Goal: Task Accomplishment & Management: Manage account settings

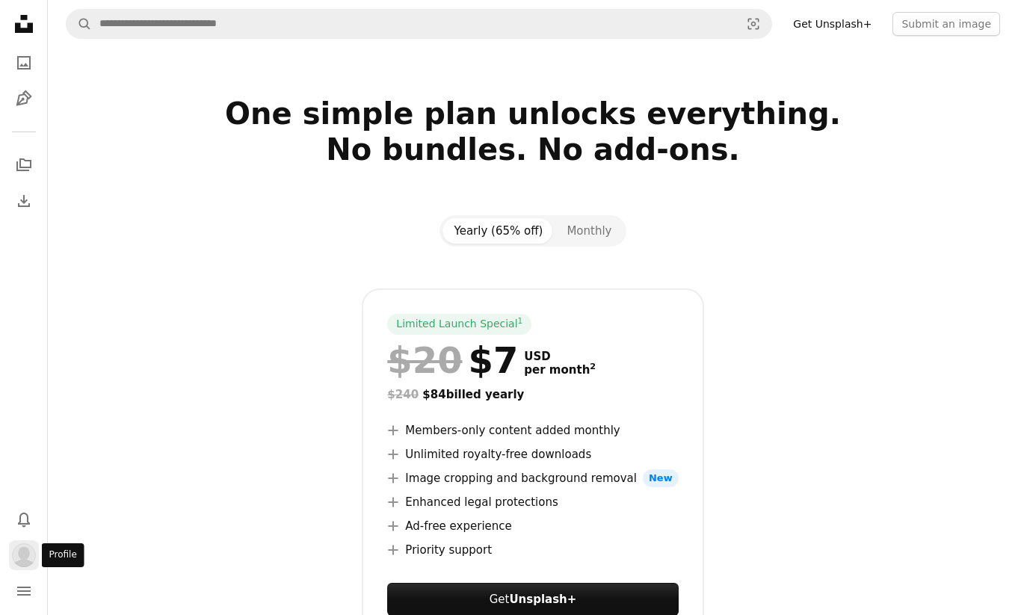
click at [26, 559] on img "Profile" at bounding box center [24, 555] width 24 height 24
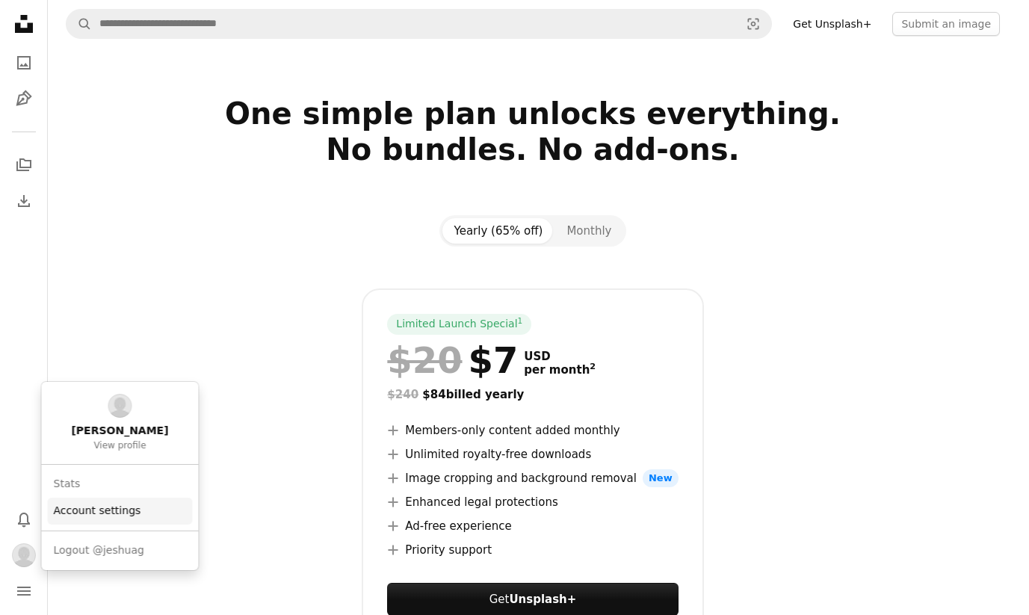
click at [103, 513] on link "Account settings" at bounding box center [120, 511] width 145 height 27
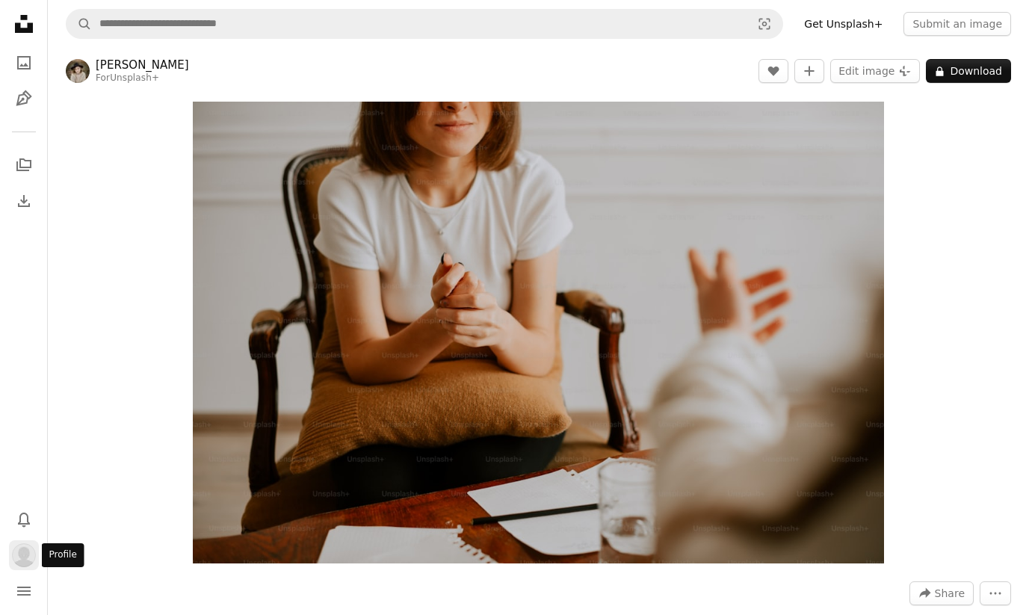
click at [29, 554] on img "Profile" at bounding box center [24, 555] width 24 height 24
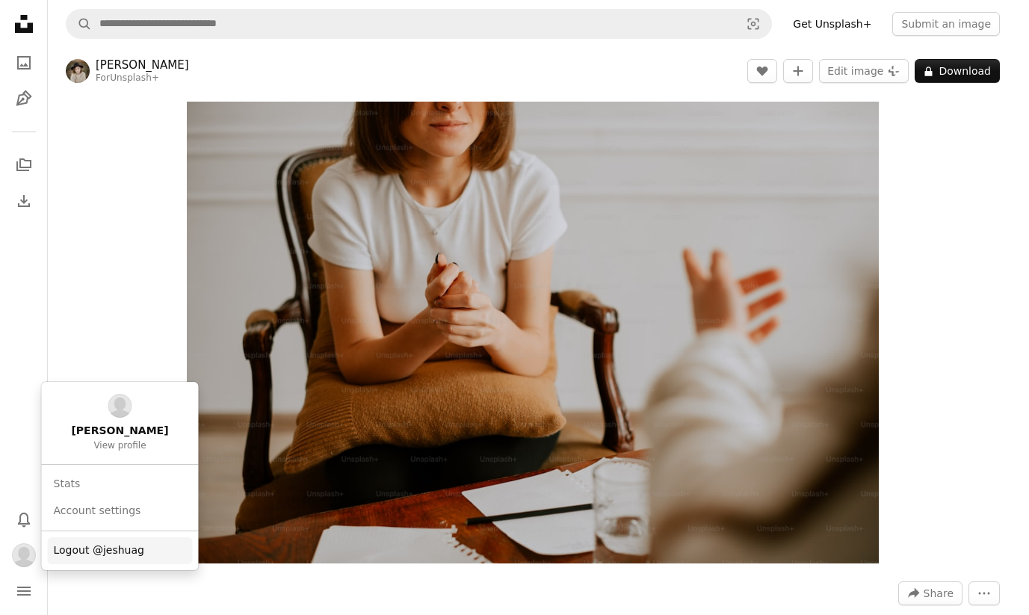
click at [72, 557] on span "Logout @jeshuag" at bounding box center [99, 550] width 90 height 15
